Goal: Task Accomplishment & Management: Manage account settings

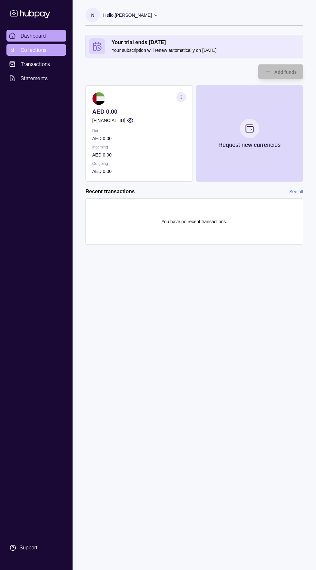
click at [44, 50] on span "Collections" at bounding box center [34, 50] width 26 height 8
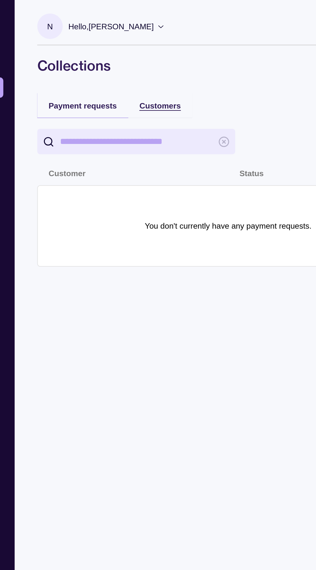
click at [153, 58] on span "Customers" at bounding box center [156, 60] width 24 height 5
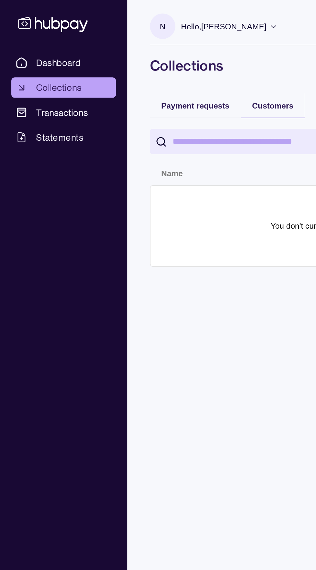
click at [143, 81] on input "search" at bounding box center [141, 80] width 87 height 15
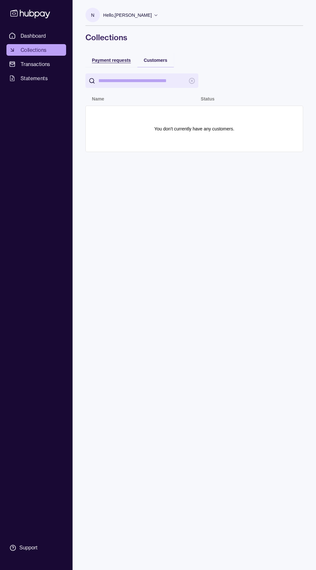
click at [111, 56] on div "Payment requests" at bounding box center [111, 60] width 39 height 8
click at [135, 12] on p "Hello, [PERSON_NAME]" at bounding box center [127, 15] width 49 height 7
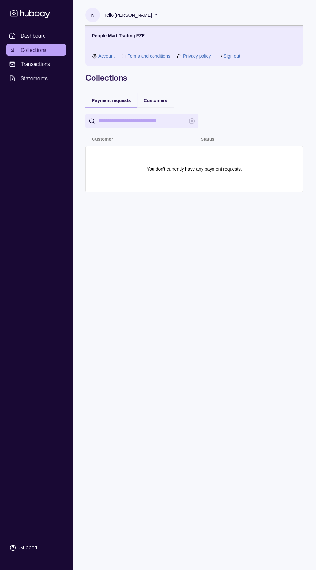
click at [134, 9] on div "Hello, [PERSON_NAME]" at bounding box center [130, 15] width 55 height 14
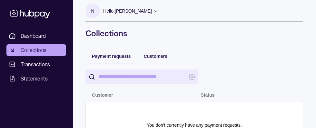
scroll to position [4, 0]
click at [125, 12] on p "Hello, [PERSON_NAME]" at bounding box center [127, 10] width 49 height 7
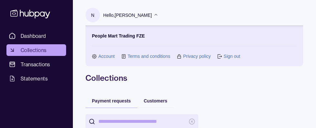
scroll to position [6, 0]
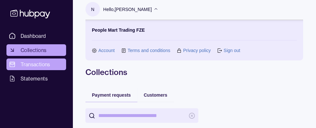
click at [29, 62] on span "Transactions" at bounding box center [36, 64] width 30 height 8
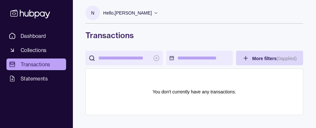
scroll to position [24, 0]
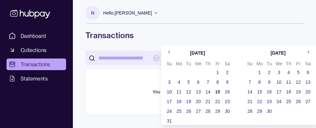
click at [32, 57] on html "Dashboard Collections Transactions Statements Support N Hello, [PERSON_NAME] Pe…" at bounding box center [158, 63] width 316 height 130
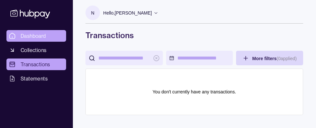
click at [29, 30] on link "Dashboard" at bounding box center [36, 36] width 60 height 12
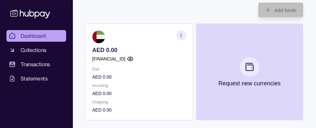
scroll to position [63, 0]
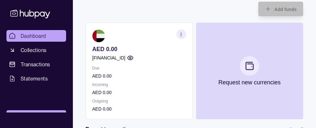
click at [21, 120] on div "Support" at bounding box center [28, 116] width 18 height 7
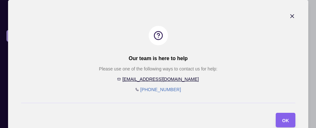
click at [295, 19] on icon "button" at bounding box center [292, 16] width 6 height 6
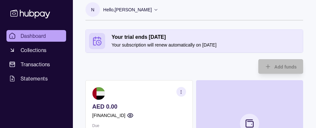
scroll to position [0, 0]
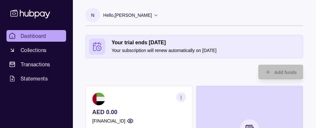
click at [117, 13] on p "Hello, [PERSON_NAME]" at bounding box center [127, 15] width 49 height 7
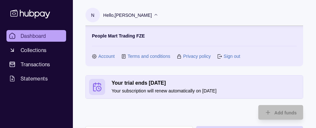
click at [105, 57] on link "Account" at bounding box center [106, 56] width 16 height 7
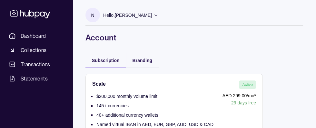
click at [110, 14] on p "Hello, [PERSON_NAME]" at bounding box center [127, 15] width 49 height 7
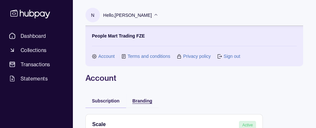
click at [138, 102] on span "Branding" at bounding box center [142, 100] width 20 height 5
click at [112, 16] on p "Hello, [PERSON_NAME]" at bounding box center [127, 15] width 49 height 7
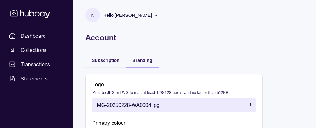
click at [129, 16] on p "Hello, [PERSON_NAME]" at bounding box center [127, 15] width 49 height 7
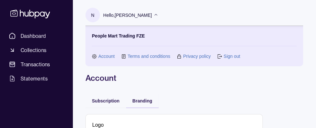
click at [231, 57] on link "Sign out" at bounding box center [231, 56] width 16 height 7
